Goal: Find specific page/section: Find specific page/section

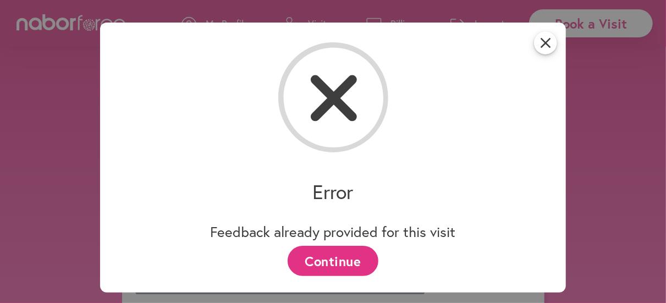
click at [337, 258] on button "Continue" at bounding box center [333, 261] width 91 height 30
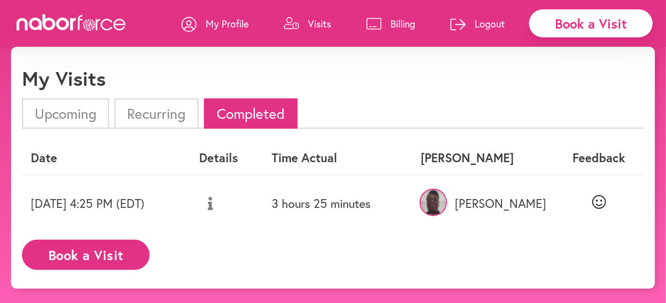
scroll to position [33, 0]
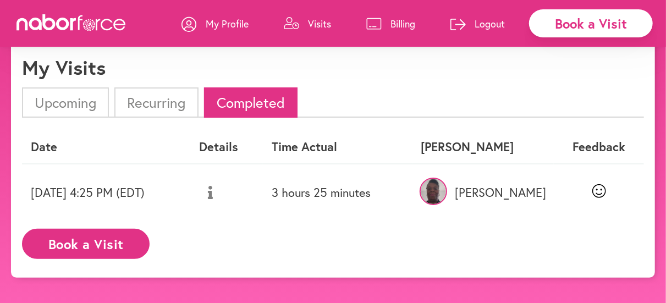
click at [603, 193] on icon at bounding box center [600, 191] width 14 height 14
click at [145, 106] on li "Recurring" at bounding box center [156, 102] width 84 height 30
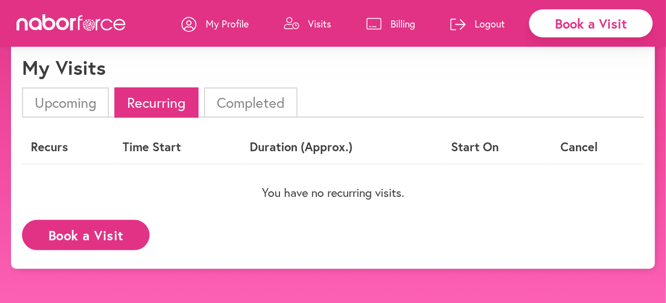
click at [259, 103] on li "Completed" at bounding box center [251, 102] width 94 height 30
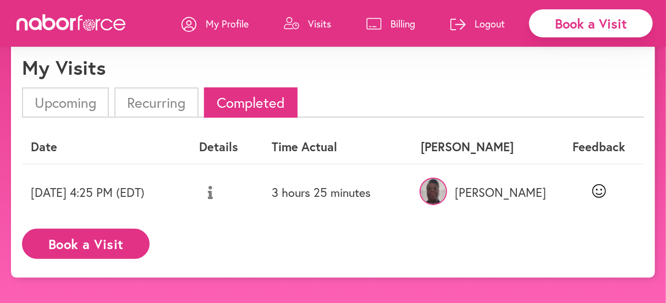
click at [598, 151] on th "Feedback" at bounding box center [599, 147] width 90 height 32
click at [602, 190] on icon at bounding box center [600, 191] width 14 height 14
